Goal: Navigation & Orientation: Find specific page/section

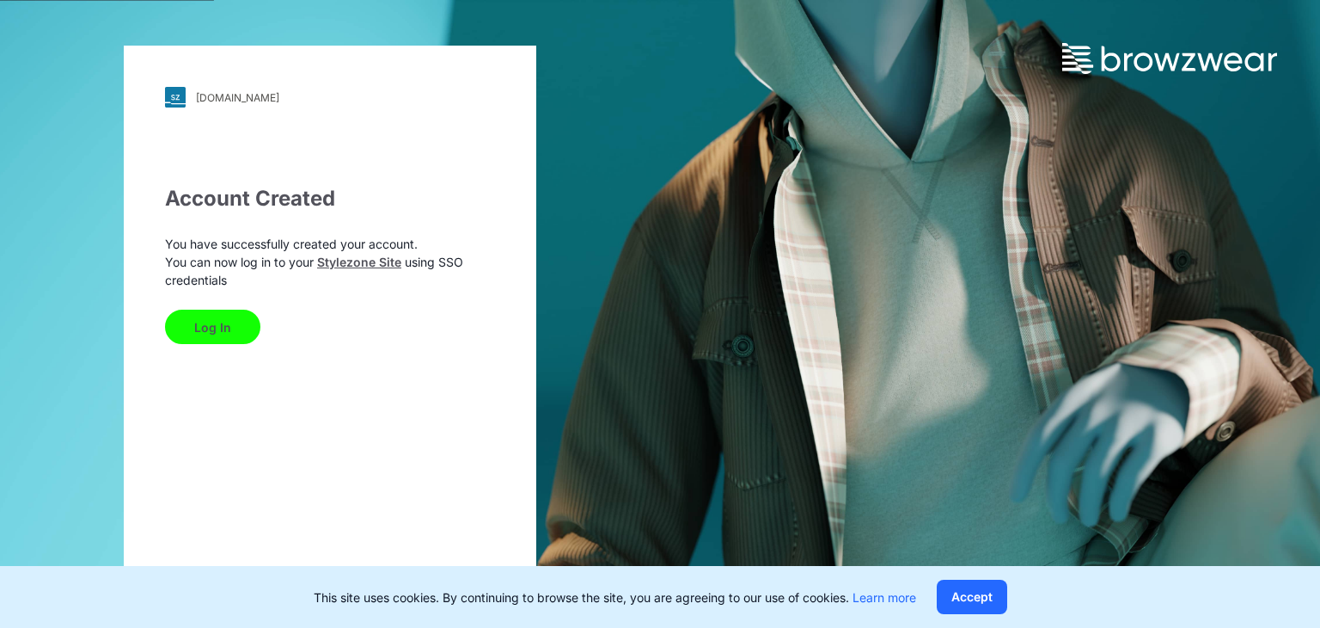
click at [199, 320] on button "Log In" at bounding box center [212, 326] width 95 height 34
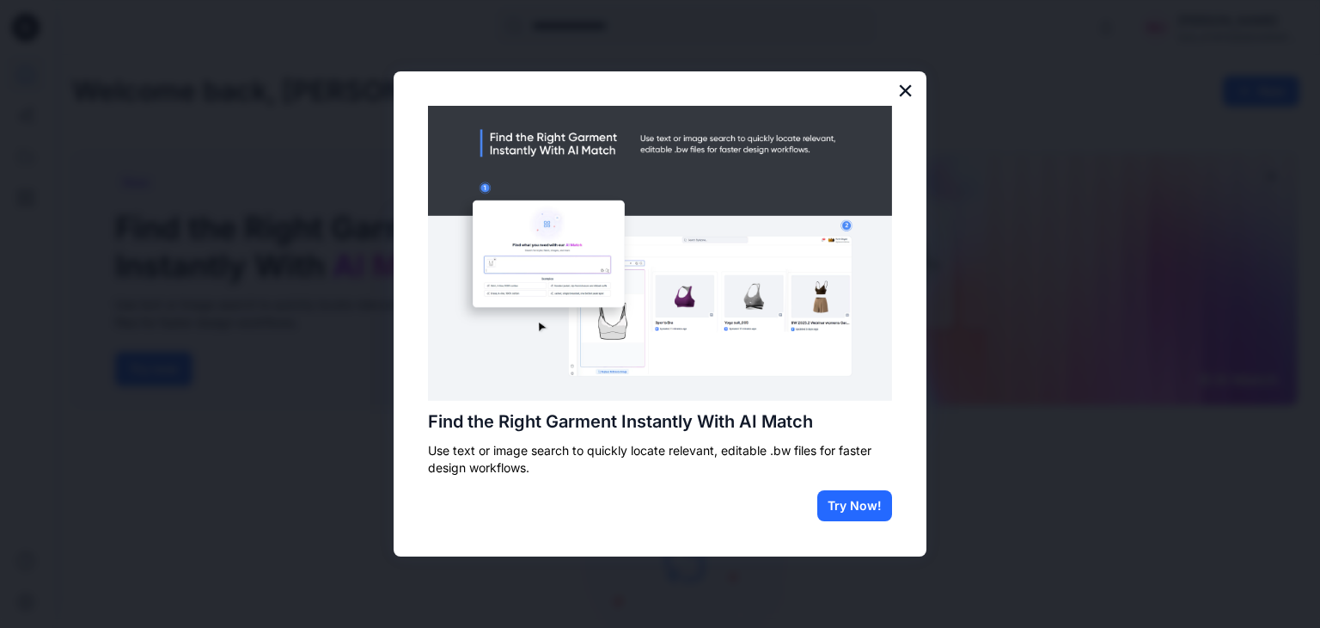
click at [901, 86] on button "×" at bounding box center [906, 91] width 16 height 28
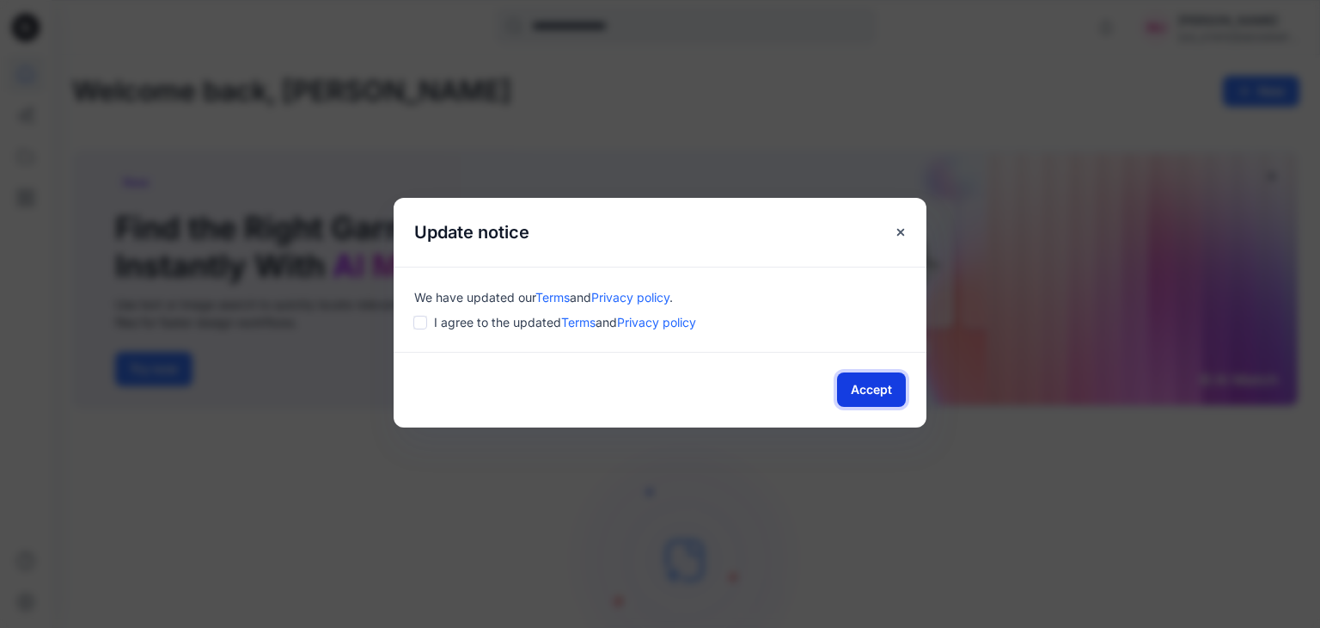
click at [872, 389] on button "Accept" at bounding box center [871, 389] width 69 height 34
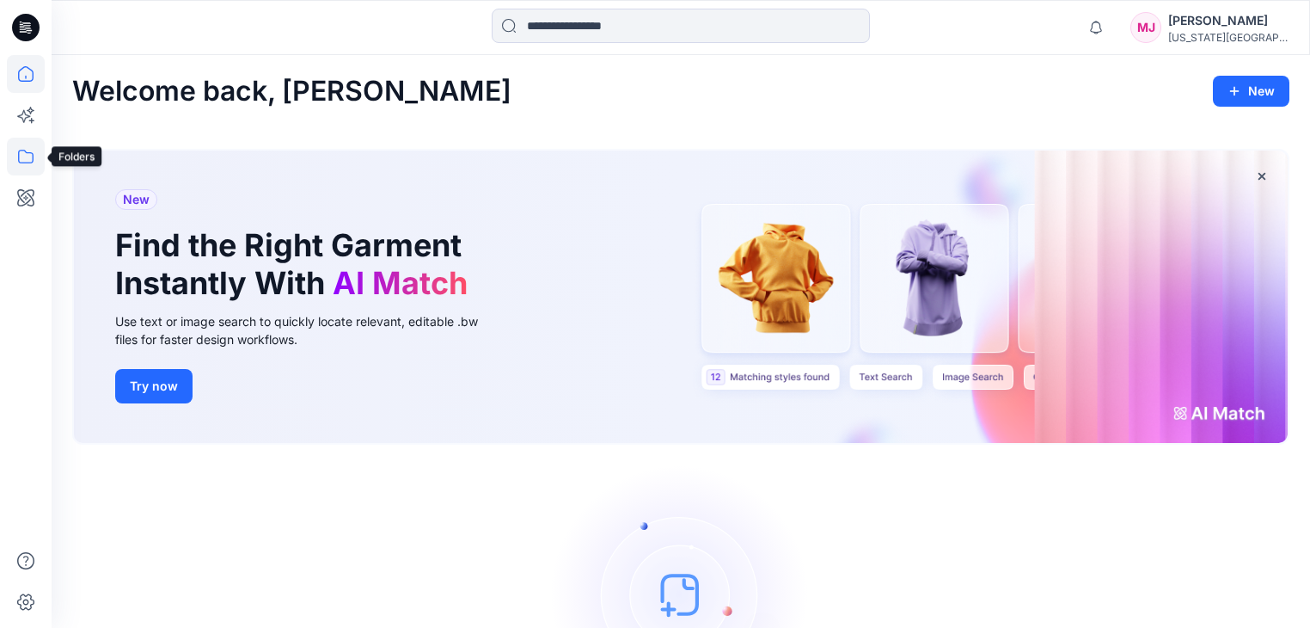
click at [21, 158] on icon at bounding box center [26, 157] width 38 height 38
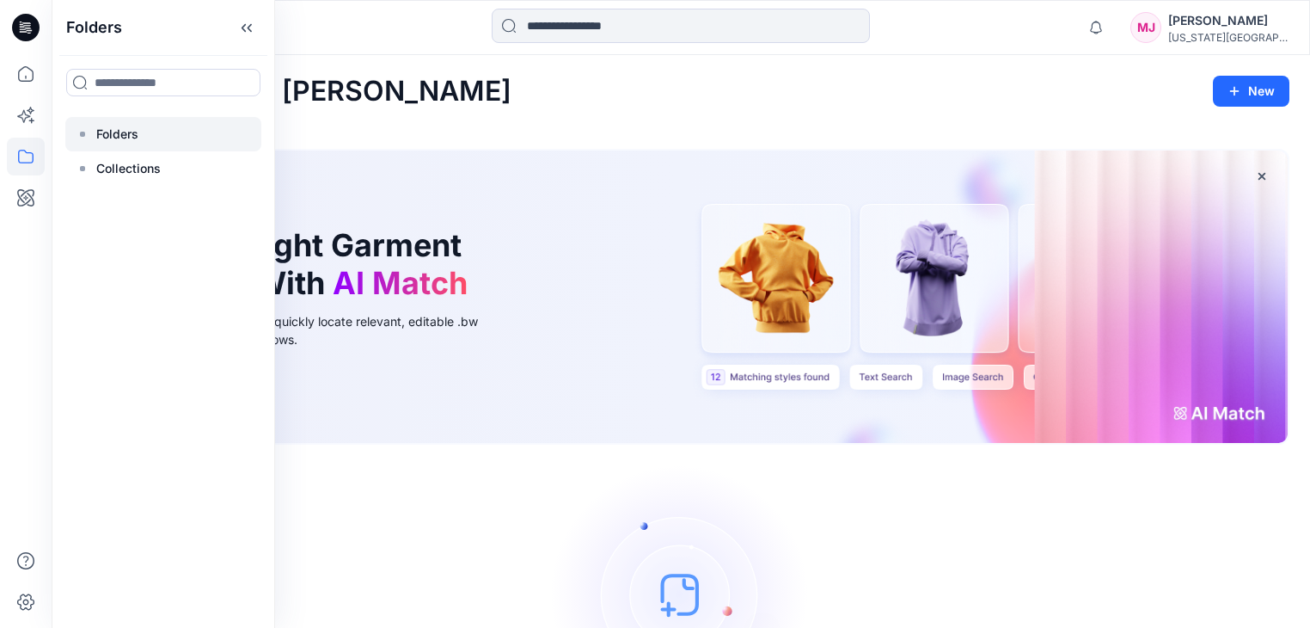
click at [126, 132] on p "Folders" at bounding box center [117, 134] width 42 height 21
